Goal: Find contact information: Find contact information

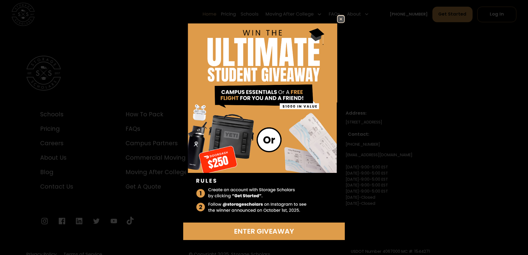
scroll to position [1977, 0]
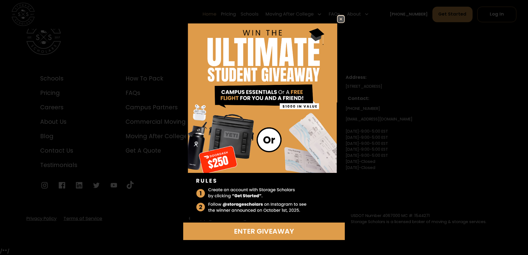
click at [343, 21] on img at bounding box center [341, 19] width 7 height 7
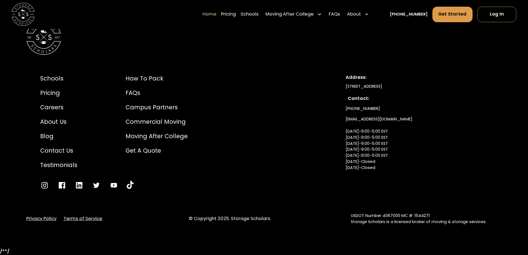
click at [368, 117] on link "info@storagescholars.com Monday-9:00-5:00 EST Tuesday-9:00-5:00 EST Wednesday-9…" at bounding box center [379, 149] width 67 height 71
drag, startPoint x: 371, startPoint y: 118, endPoint x: 341, endPoint y: 171, distance: 60.9
click at [339, 174] on div "Schools Pricing Careers About Us Blog Contact Us Testimonials How to Pack FAQs …" at bounding box center [264, 131] width 476 height 143
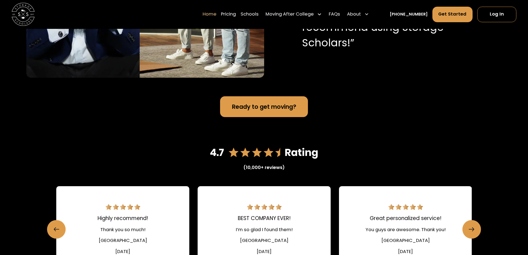
scroll to position [729, 0]
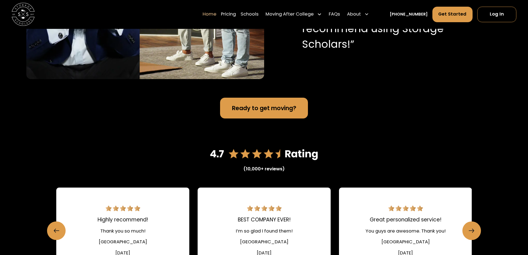
click at [32, 9] on img "home" at bounding box center [23, 14] width 23 height 23
